Goal: Entertainment & Leisure: Consume media (video, audio)

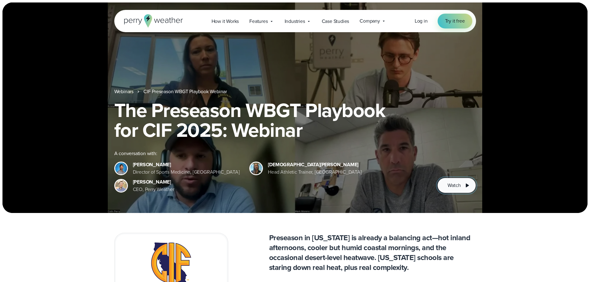
click at [467, 186] on icon at bounding box center [467, 186] width 3 height 4
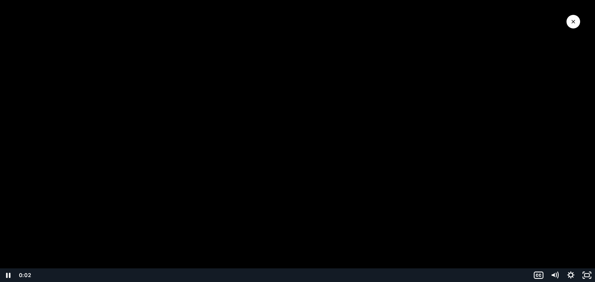
click at [57, 274] on div "Playbar" at bounding box center [282, 276] width 489 height 14
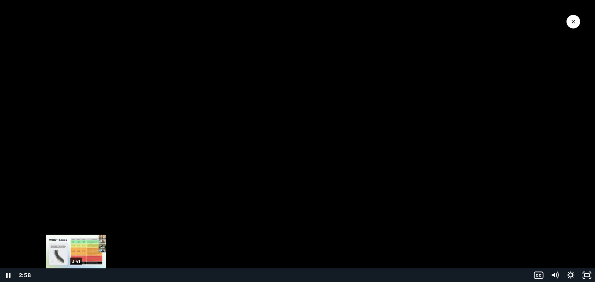
click at [77, 274] on div "3:41" at bounding box center [282, 276] width 489 height 14
click at [82, 274] on div "4:17" at bounding box center [282, 276] width 489 height 14
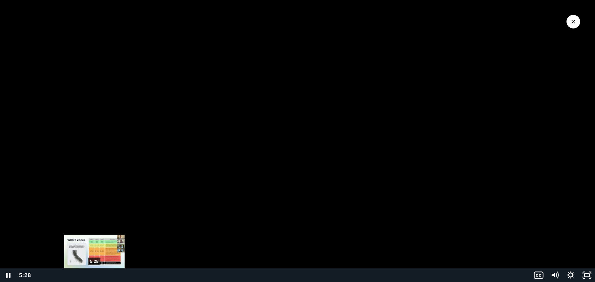
click at [95, 273] on div "5:28" at bounding box center [282, 276] width 489 height 14
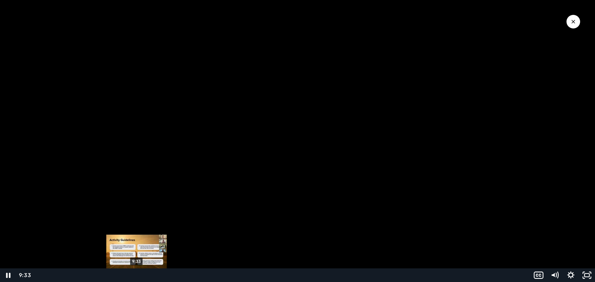
click at [137, 274] on div "9:33" at bounding box center [282, 276] width 489 height 14
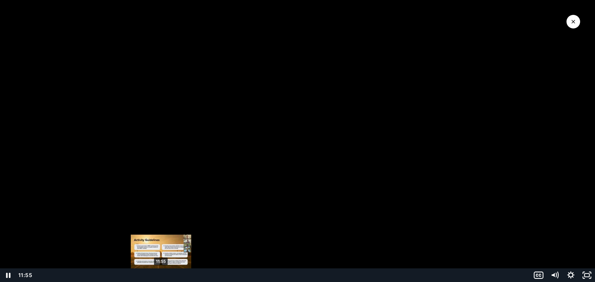
click at [162, 278] on div "11:55" at bounding box center [282, 276] width 489 height 14
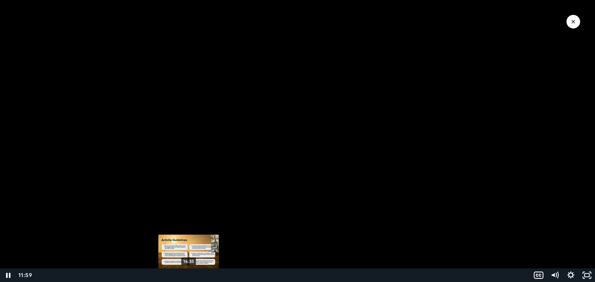
click at [189, 275] on div "14:35" at bounding box center [282, 276] width 489 height 14
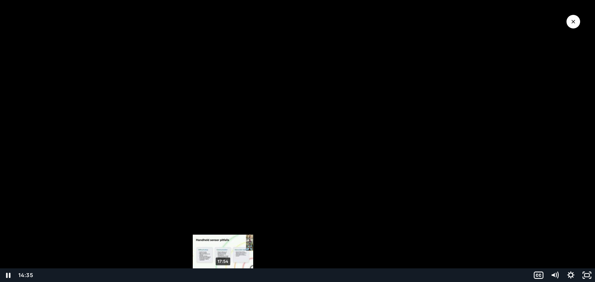
click at [223, 275] on div "17:54" at bounding box center [282, 276] width 489 height 14
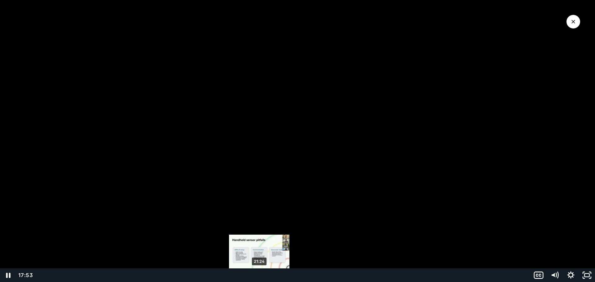
click at [259, 275] on div "21:24" at bounding box center [282, 276] width 489 height 14
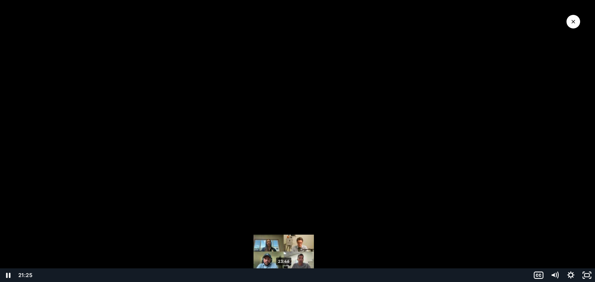
click at [284, 275] on div "23:46" at bounding box center [282, 276] width 489 height 14
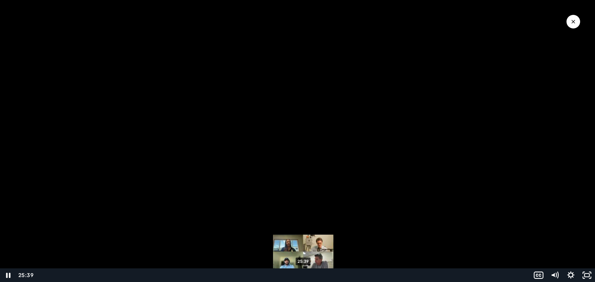
click at [303, 275] on div "25:39" at bounding box center [282, 276] width 489 height 14
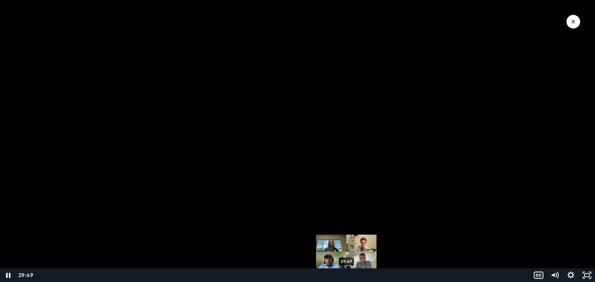
click at [347, 273] on div "29:49" at bounding box center [282, 276] width 489 height 14
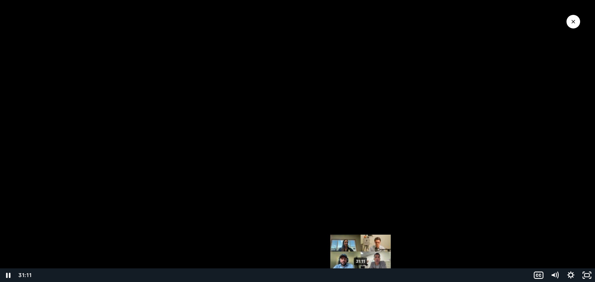
click at [361, 274] on div "31:11" at bounding box center [282, 276] width 489 height 14
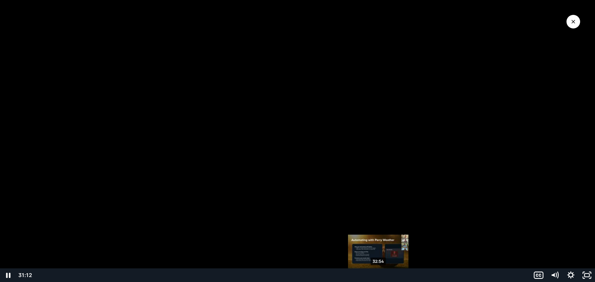
click at [379, 274] on div "32:54" at bounding box center [282, 276] width 489 height 14
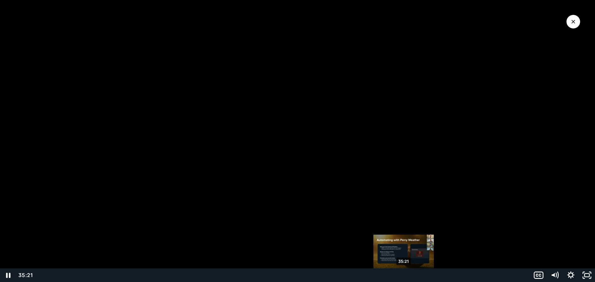
click at [404, 274] on div "35:21" at bounding box center [282, 276] width 489 height 14
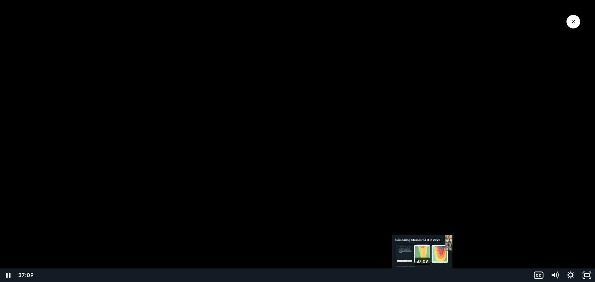
click at [422, 275] on div "37:09" at bounding box center [282, 276] width 489 height 14
